Goal: Register for event/course

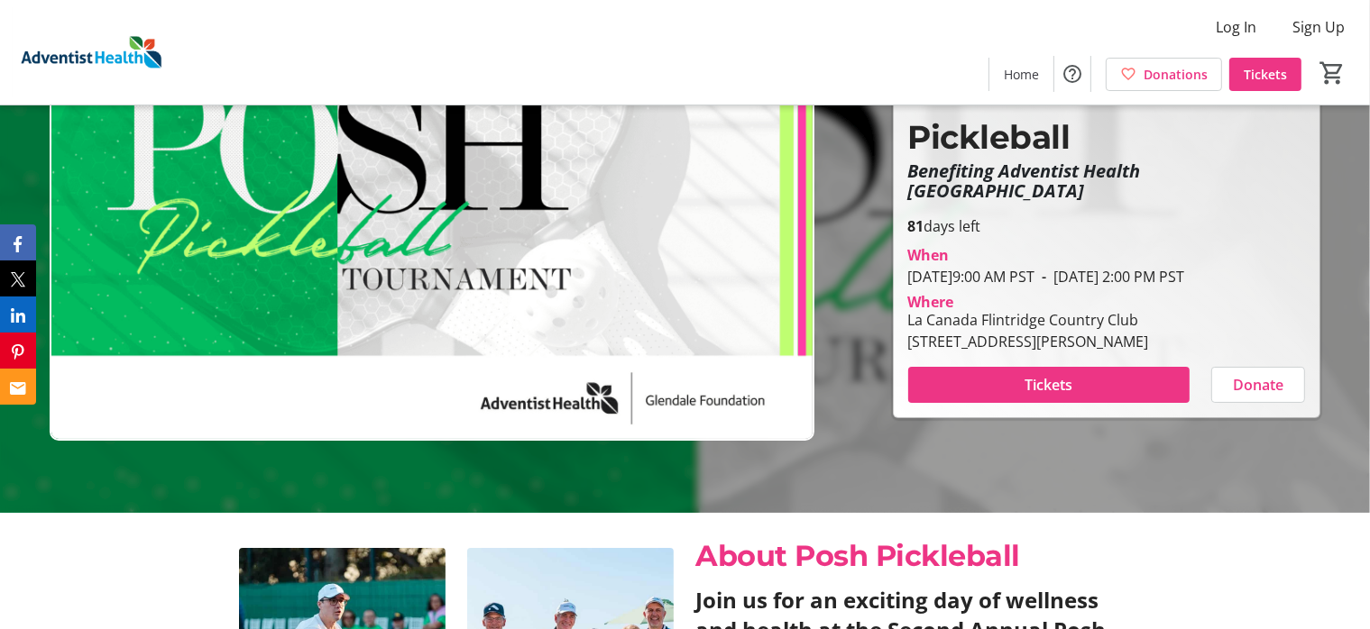
scroll to position [90, 0]
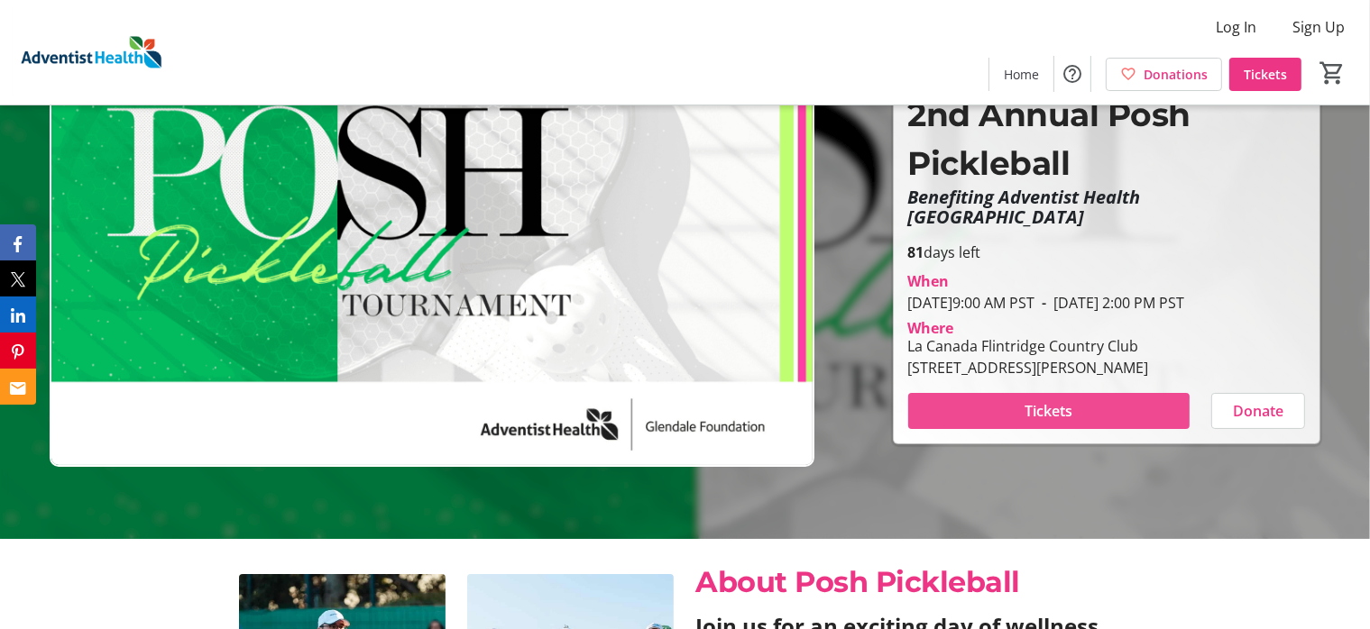
click at [1032, 418] on span "Tickets" at bounding box center [1048, 411] width 48 height 22
